Goal: Use online tool/utility: Utilize a website feature to perform a specific function

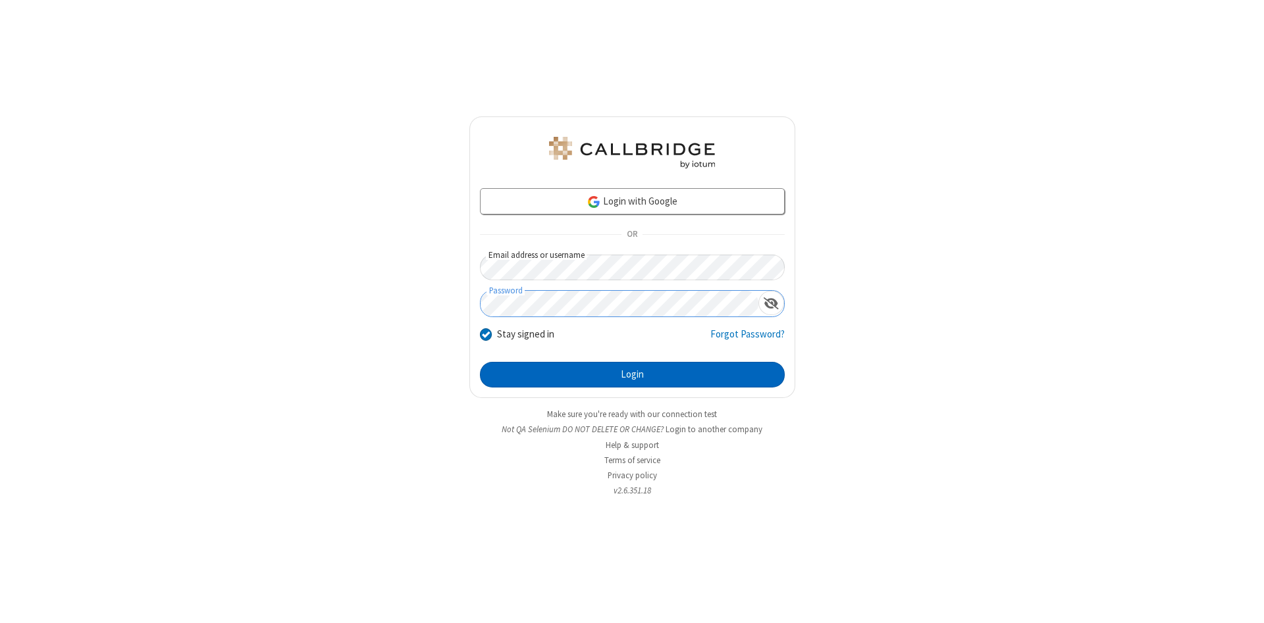
click at [632, 375] on button "Login" at bounding box center [632, 375] width 305 height 26
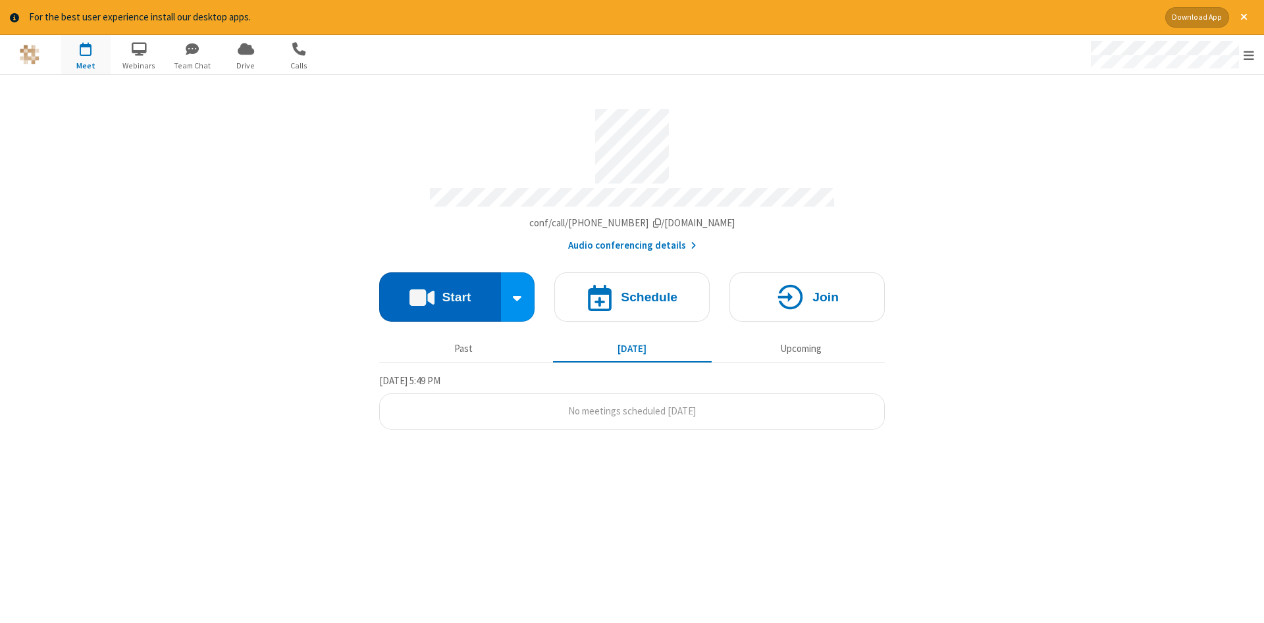
click at [440, 292] on button "Start" at bounding box center [440, 297] width 122 height 49
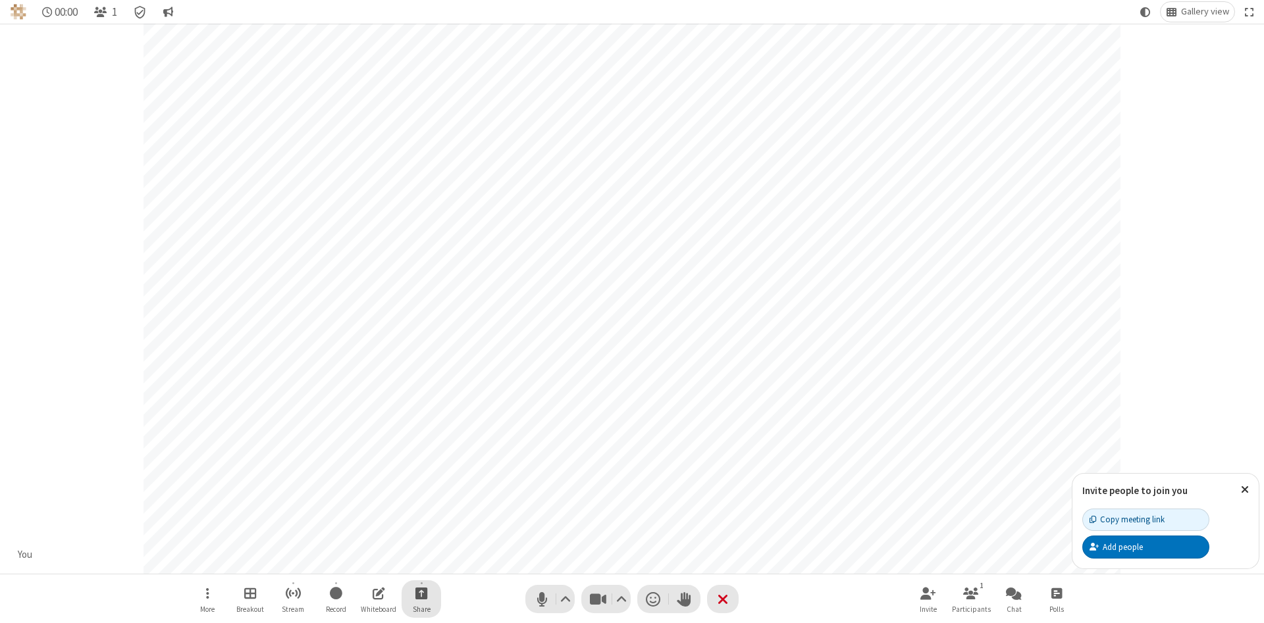
click at [421, 593] on span "Start sharing" at bounding box center [421, 593] width 13 height 16
click at [368, 561] on span "Share my screen" at bounding box center [368, 562] width 15 height 11
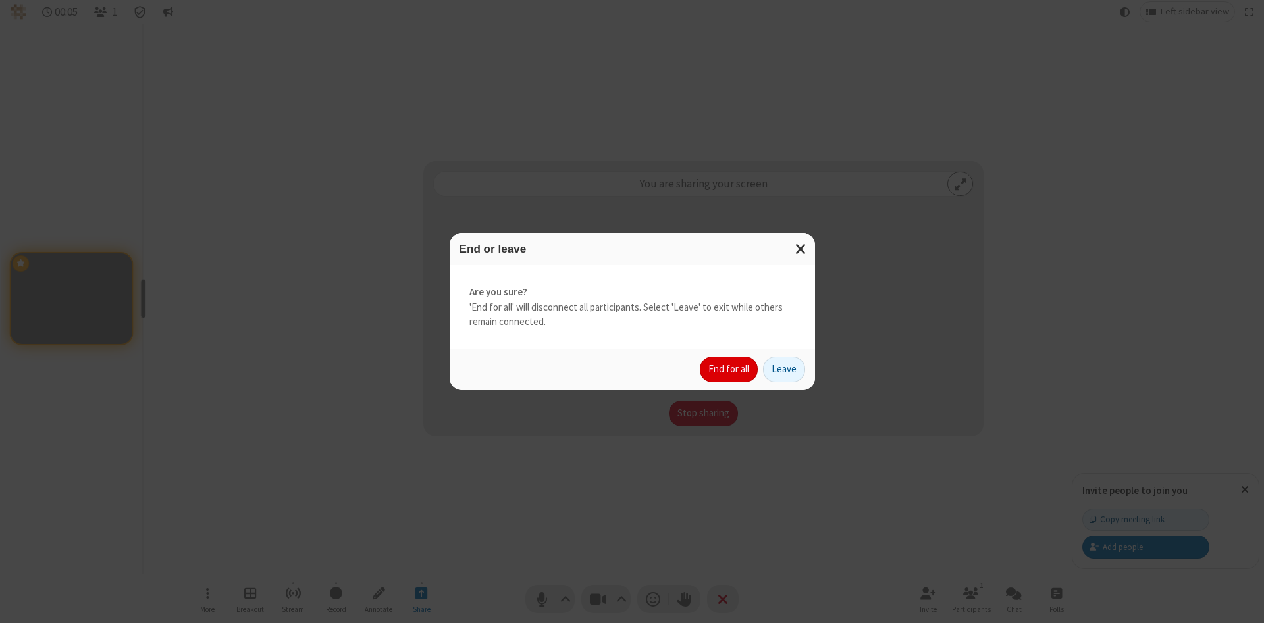
click at [729, 369] on button "End for all" at bounding box center [729, 370] width 58 height 26
